Goal: Navigation & Orientation: Go to known website

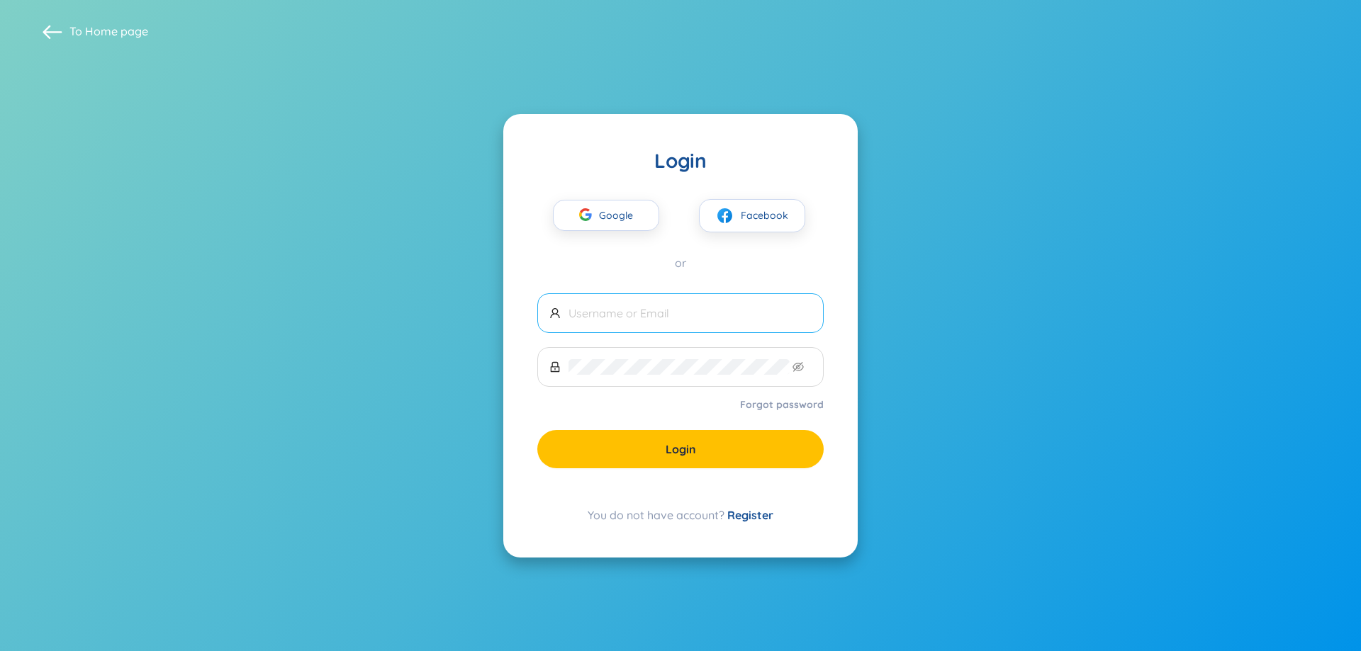
click at [661, 312] on input "text" at bounding box center [689, 313] width 243 height 16
click at [619, 194] on div "Google Facebook" at bounding box center [680, 203] width 286 height 59
click at [627, 223] on span "Google" at bounding box center [619, 216] width 41 height 30
click at [631, 205] on span "Google" at bounding box center [619, 216] width 41 height 30
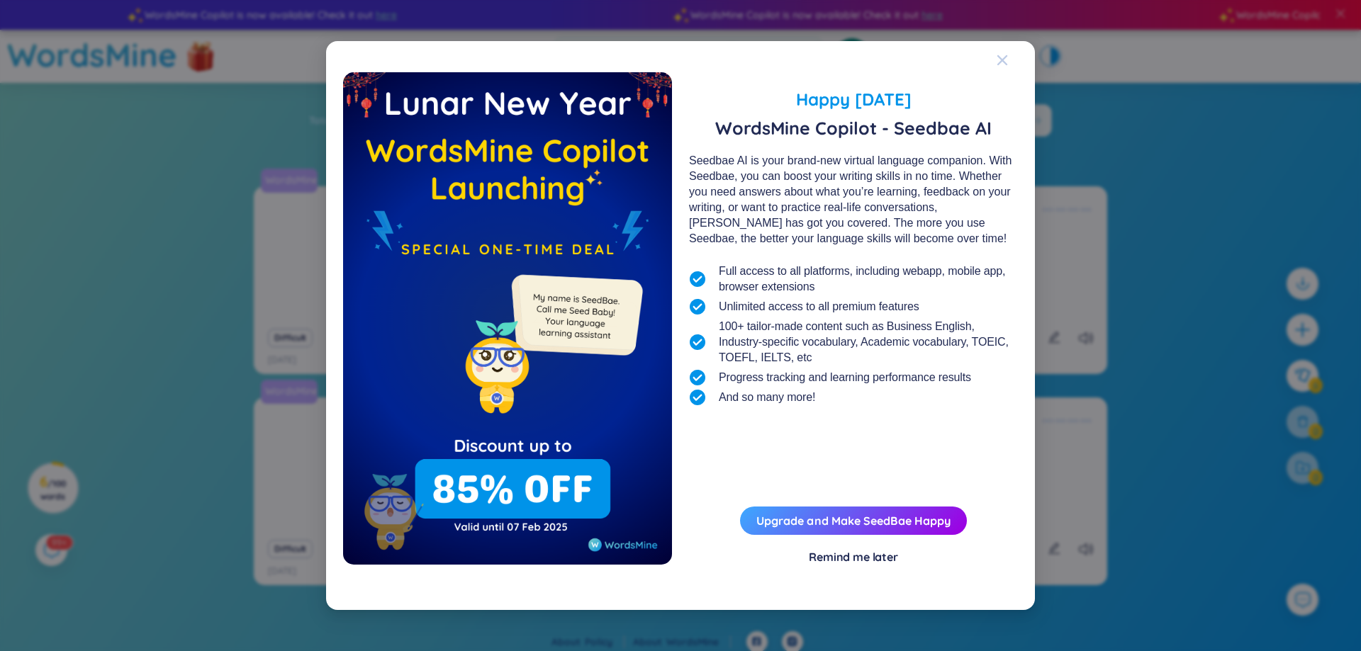
click at [999, 65] on icon "Close" at bounding box center [1001, 60] width 11 height 11
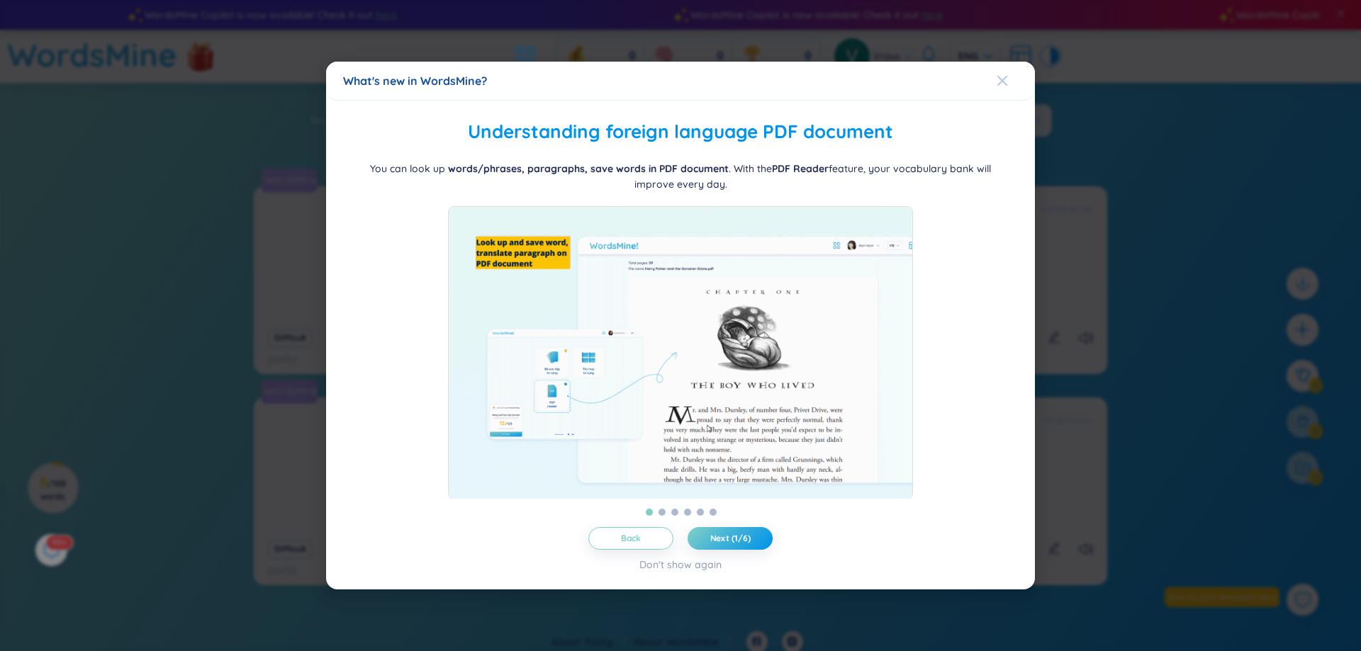
click at [1004, 75] on icon "Close" at bounding box center [1001, 80] width 11 height 11
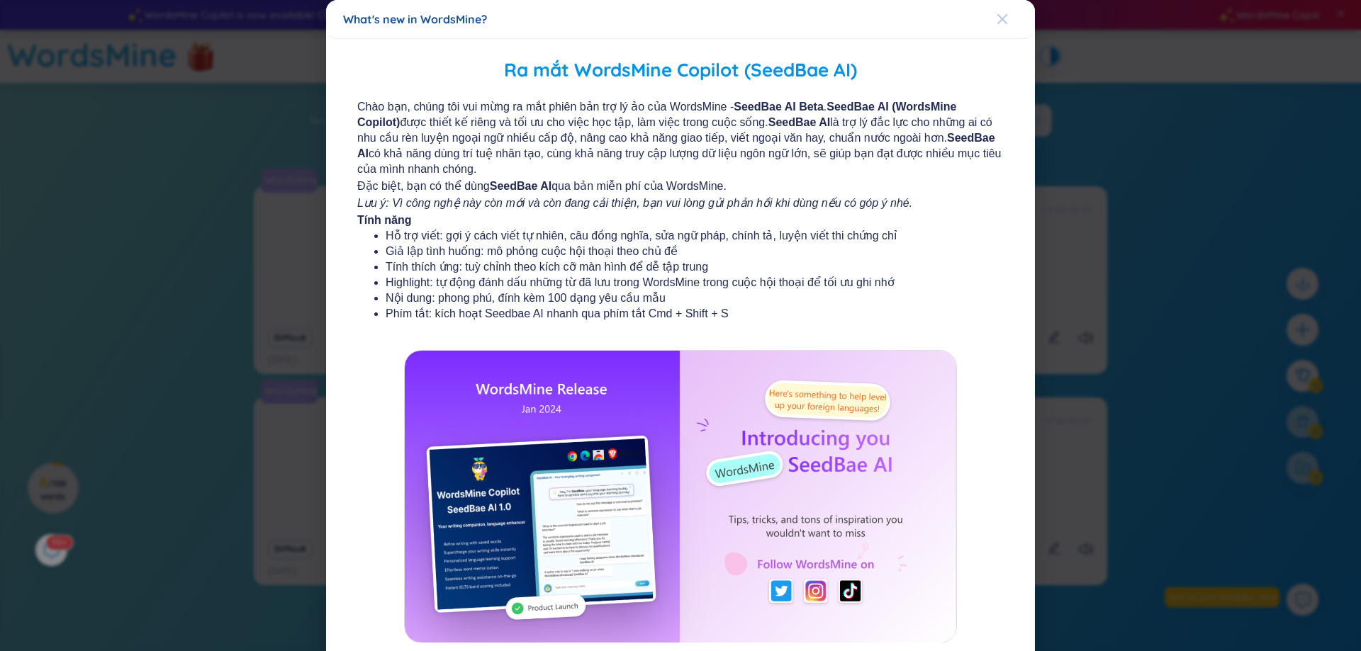
click at [1008, 24] on span "Close" at bounding box center [1015, 19] width 38 height 38
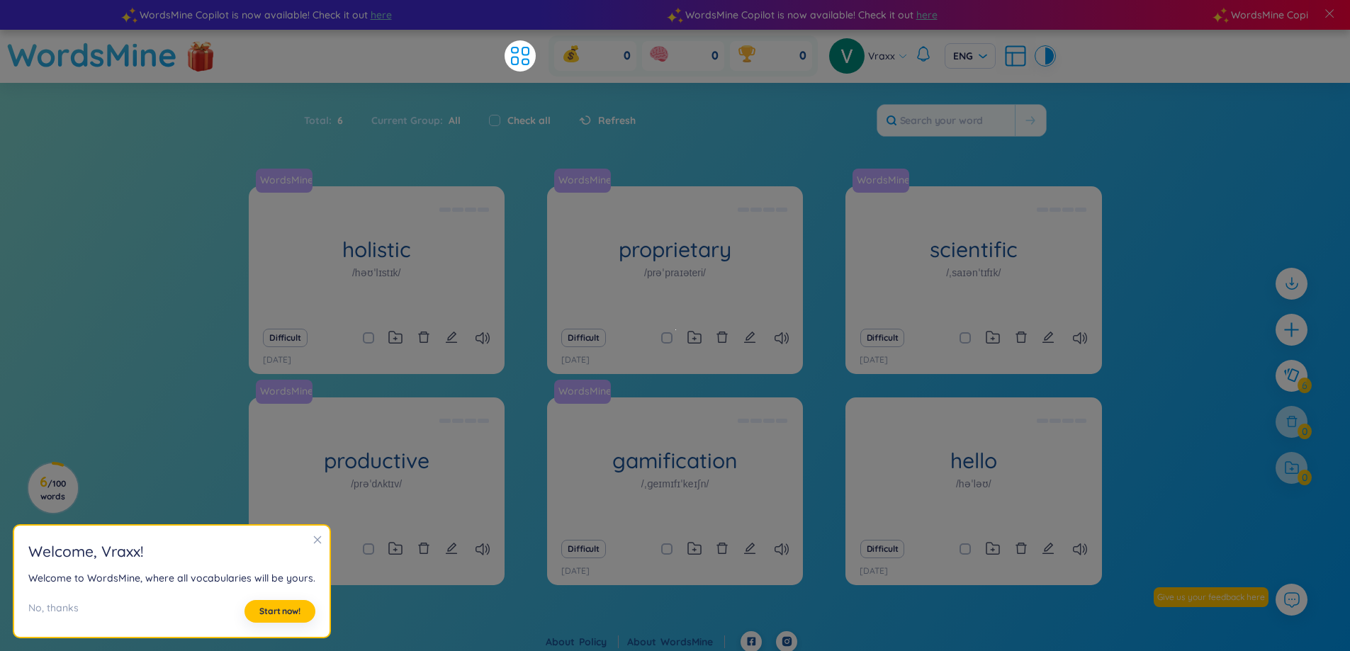
click at [320, 539] on icon "close" at bounding box center [318, 541] width 8 height 8
